Goal: Information Seeking & Learning: Learn about a topic

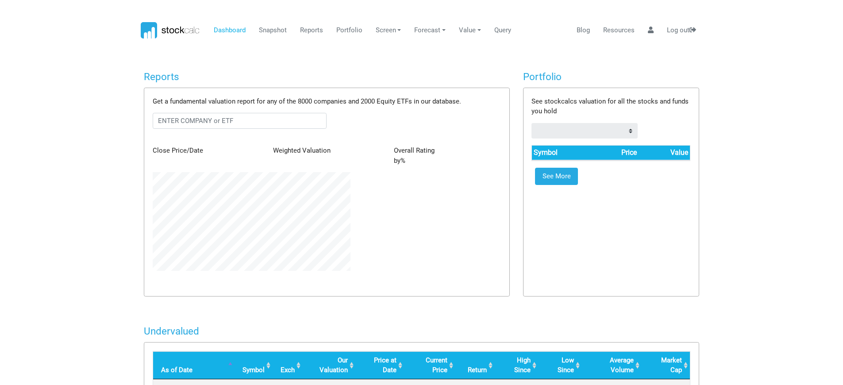
scroll to position [99, 211]
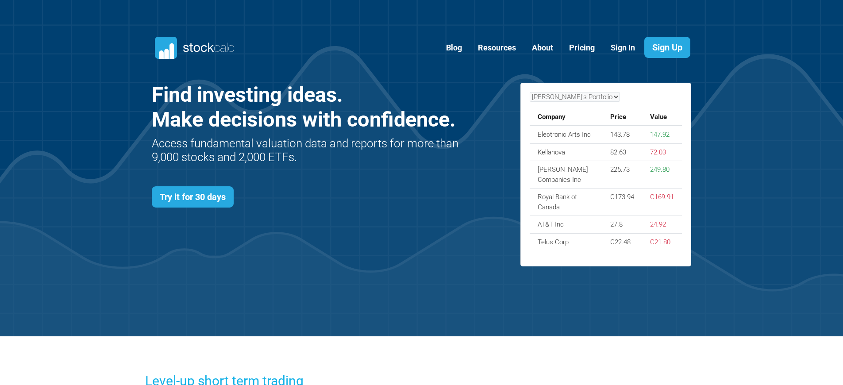
scroll to position [384, 566]
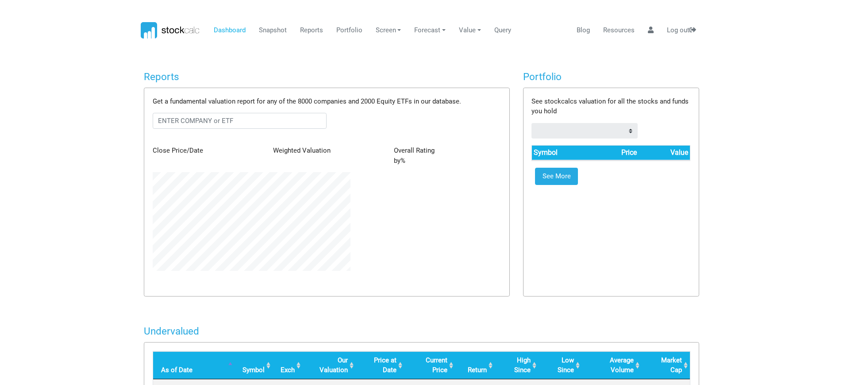
scroll to position [99, 211]
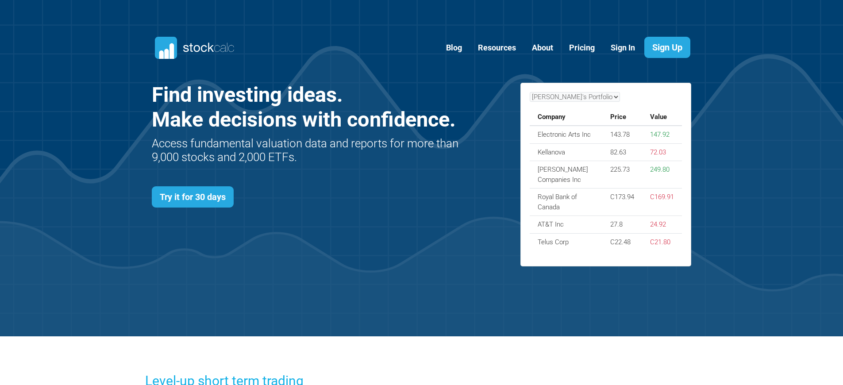
scroll to position [384, 566]
